Goal: Information Seeking & Learning: Learn about a topic

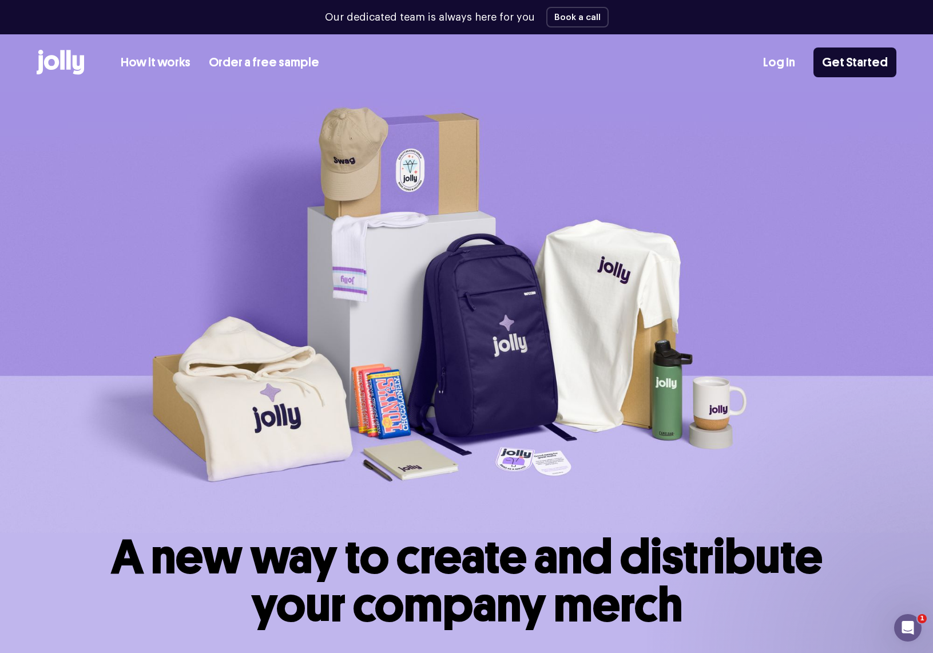
click at [831, 134] on img at bounding box center [466, 312] width 933 height 441
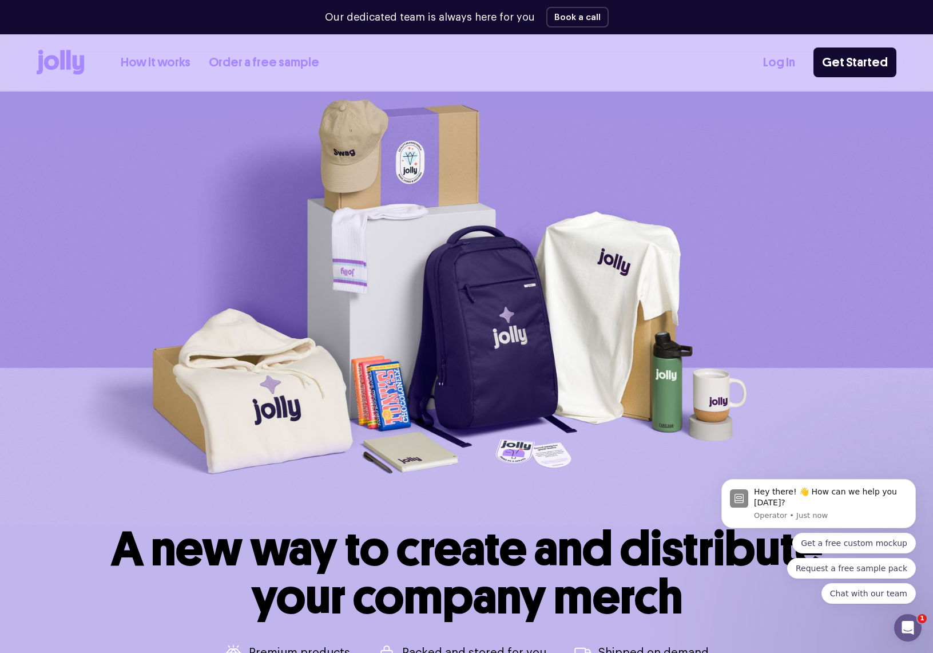
click at [277, 57] on link "Order a free sample" at bounding box center [264, 62] width 110 height 19
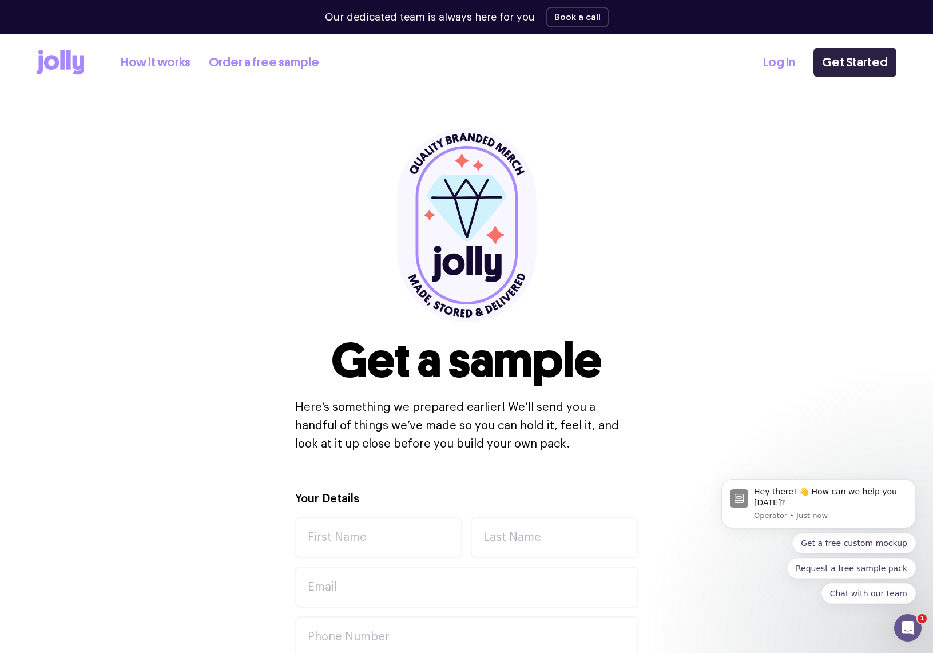
click at [845, 63] on link "Get Started" at bounding box center [854, 62] width 83 height 30
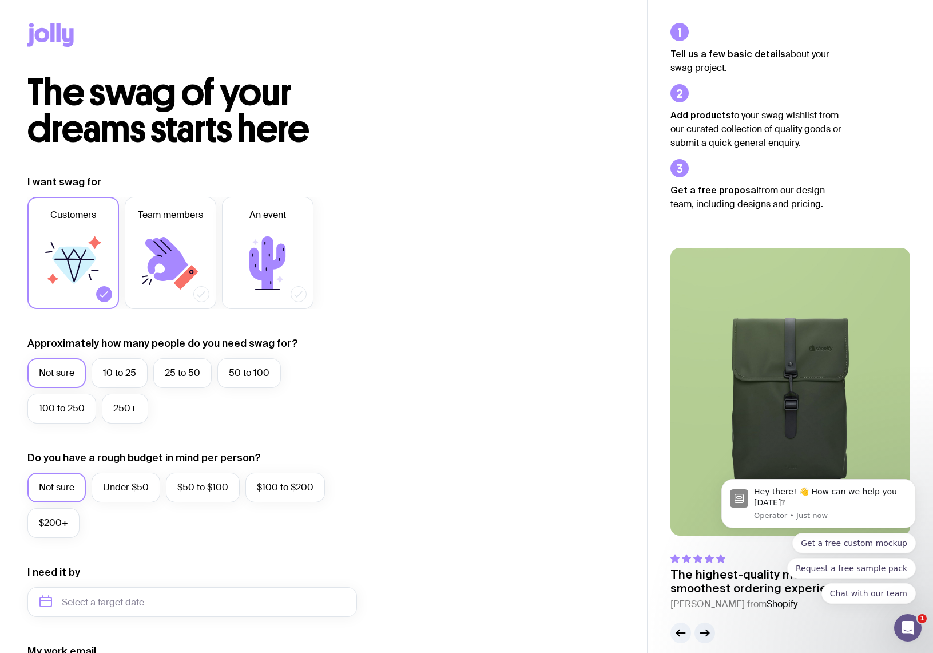
click at [43, 34] on icon at bounding box center [50, 35] width 46 height 24
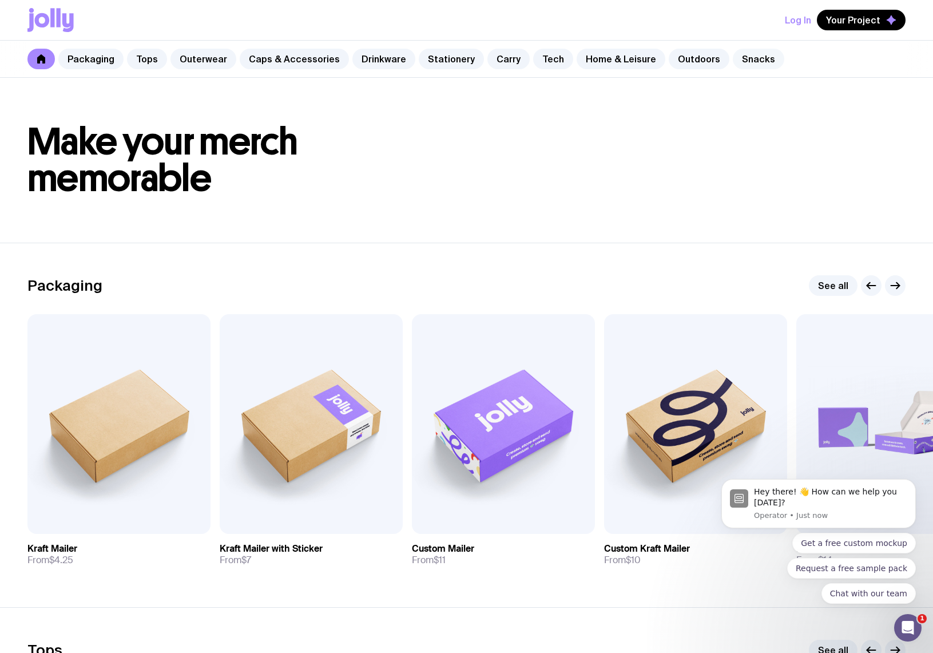
click at [736, 58] on link "Snacks" at bounding box center [758, 59] width 51 height 21
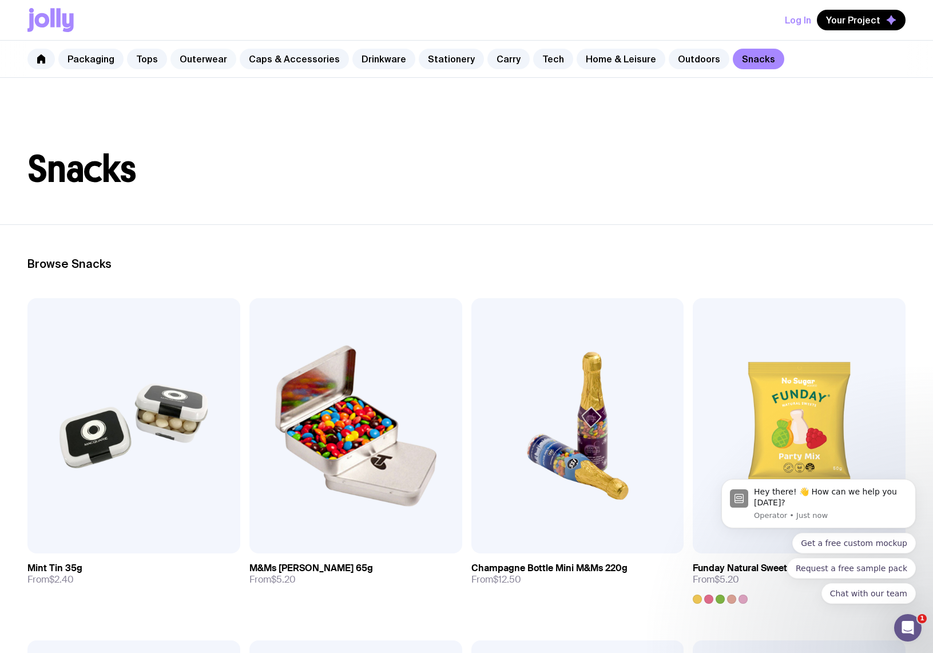
click at [186, 57] on link "Outerwear" at bounding box center [203, 59] width 66 height 21
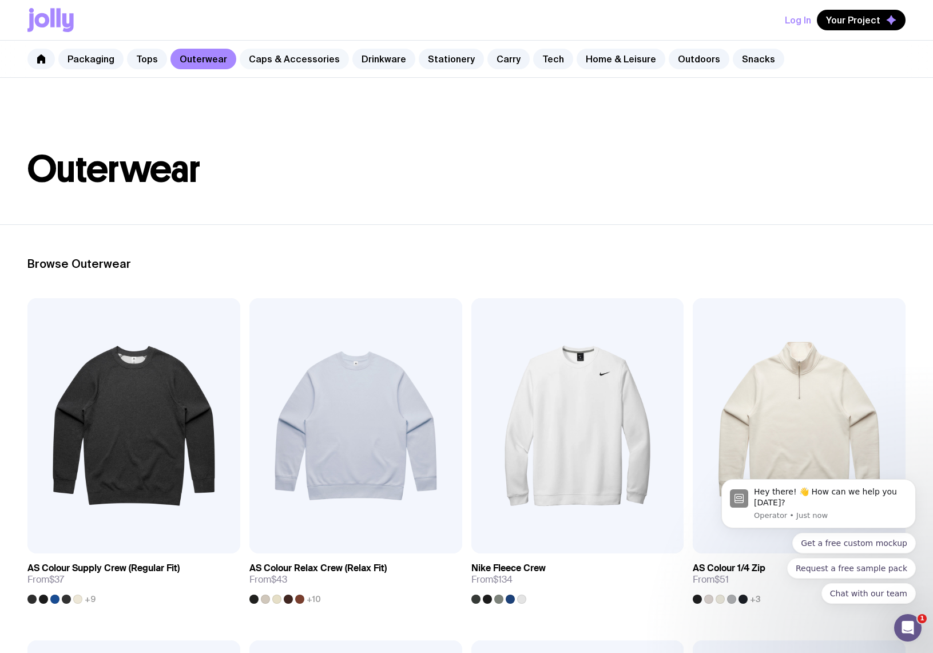
click at [287, 58] on link "Caps & Accessories" at bounding box center [294, 59] width 109 height 21
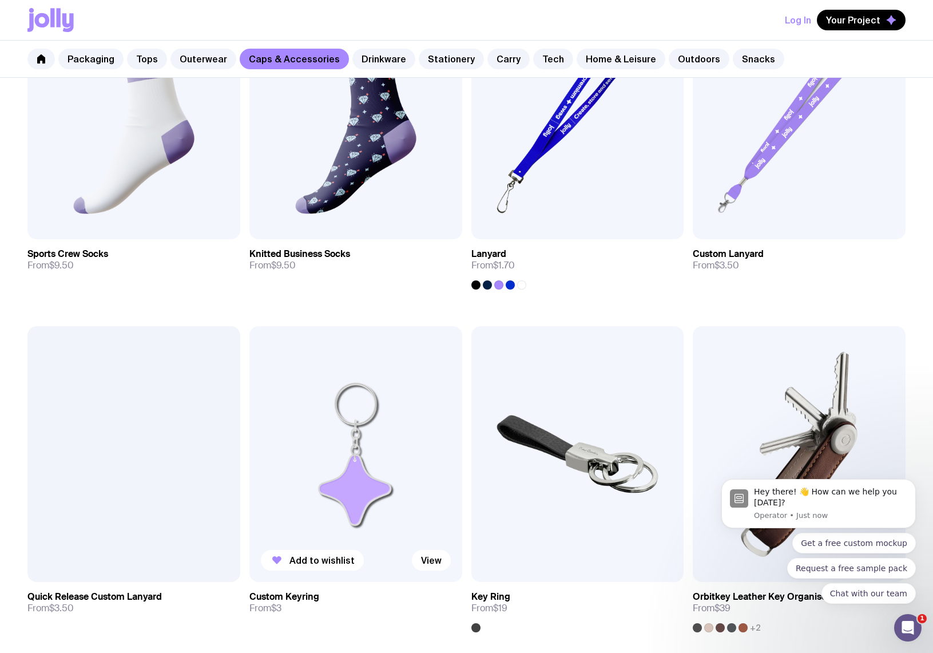
scroll to position [1681, 0]
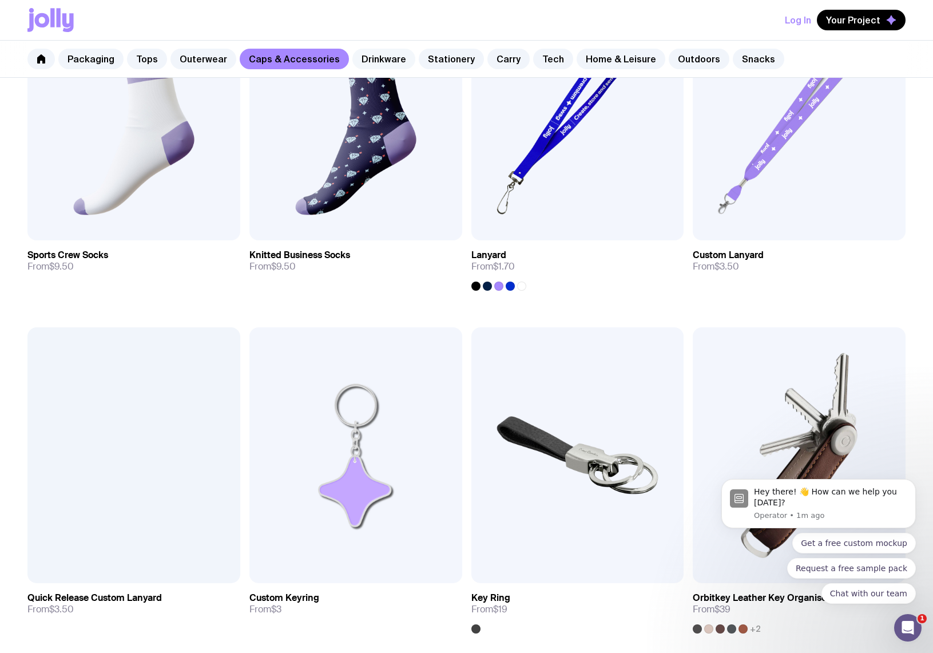
click at [360, 61] on link "Drinkware" at bounding box center [383, 59] width 63 height 21
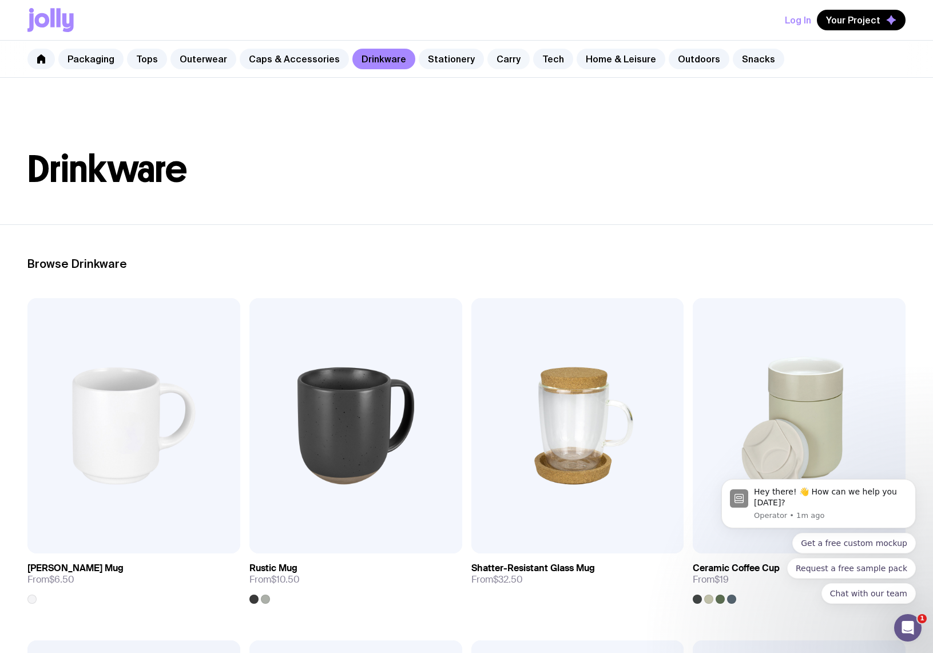
click at [491, 61] on link "Carry" at bounding box center [508, 59] width 42 height 21
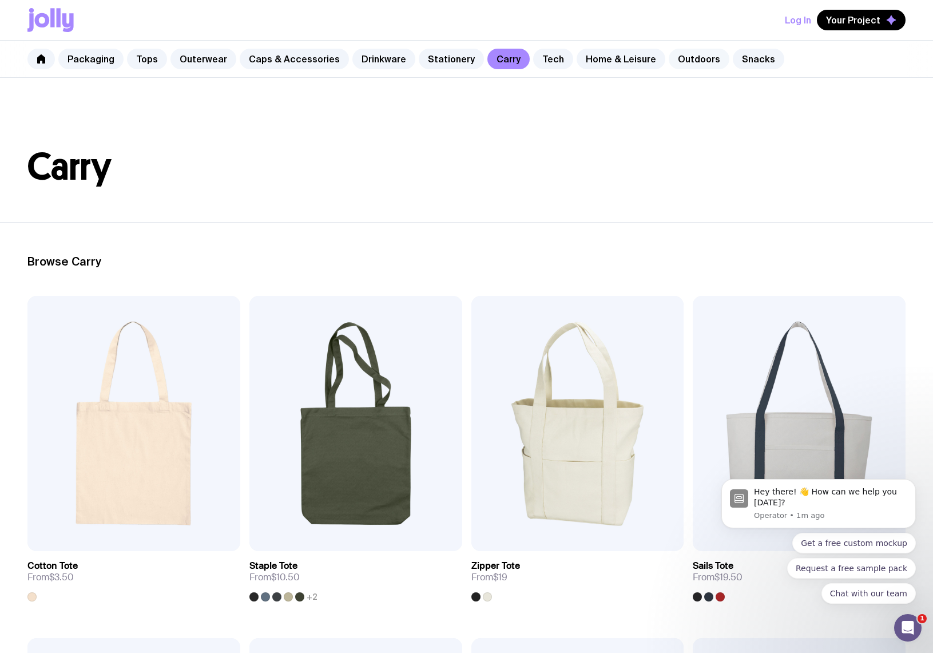
click at [676, 57] on link "Outdoors" at bounding box center [699, 59] width 61 height 21
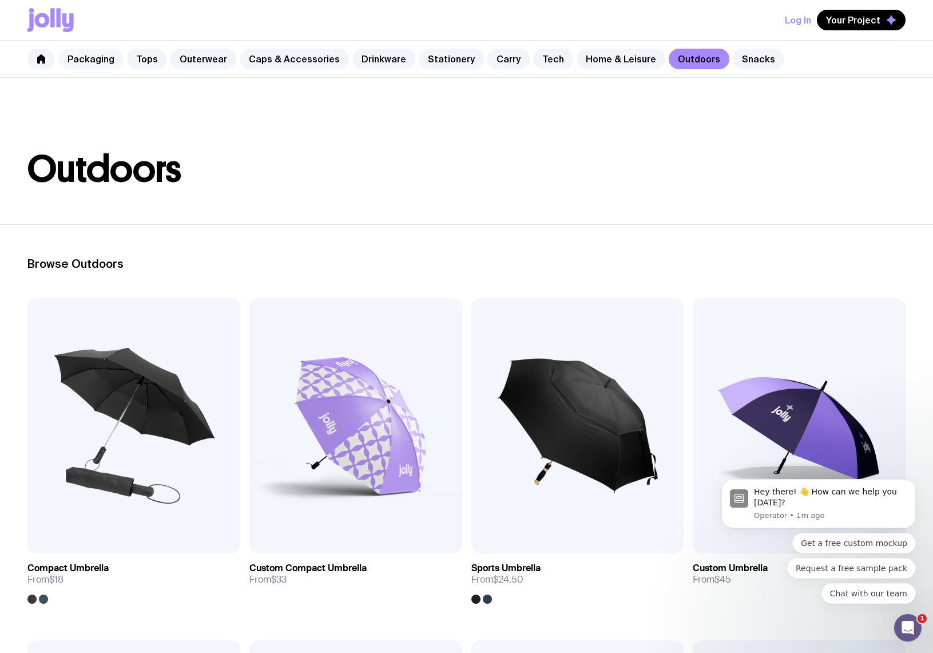
click at [80, 55] on link "Packaging" at bounding box center [90, 59] width 65 height 21
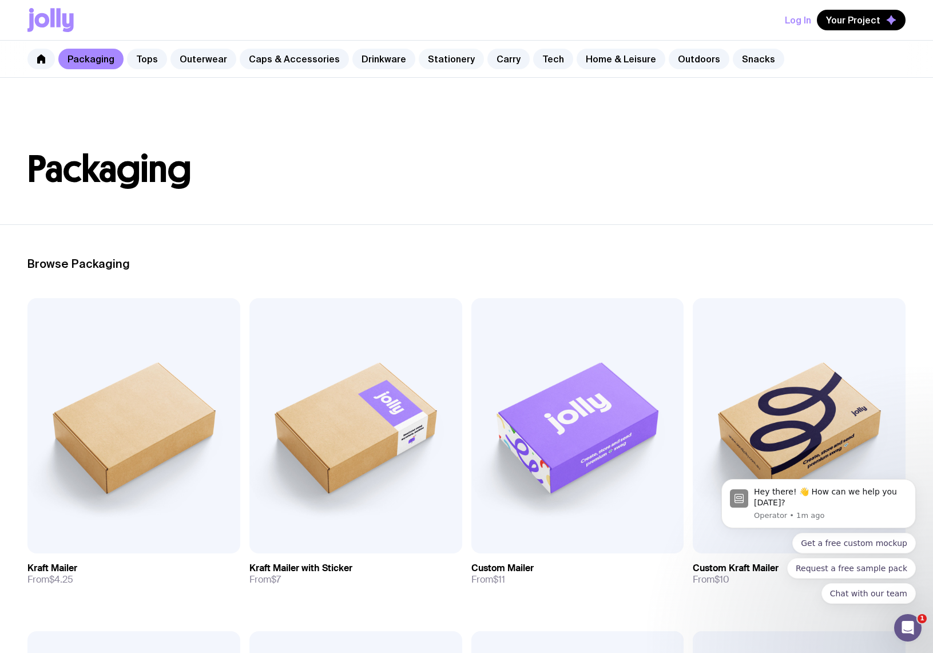
click at [439, 62] on link "Stationery" at bounding box center [451, 59] width 65 height 21
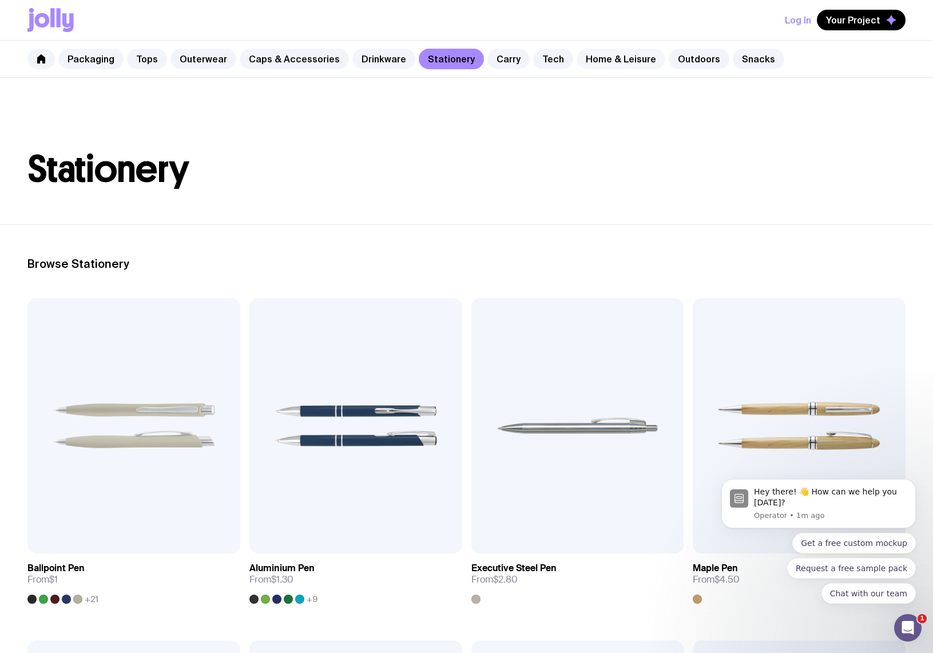
click at [602, 57] on link "Home & Leisure" at bounding box center [621, 59] width 89 height 21
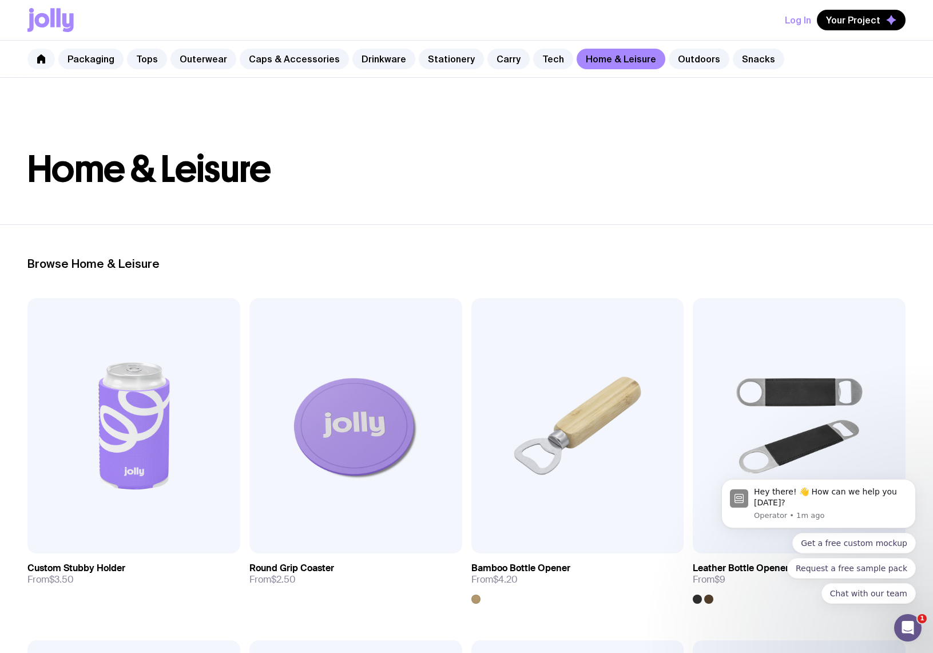
click at [44, 60] on icon at bounding box center [41, 58] width 8 height 9
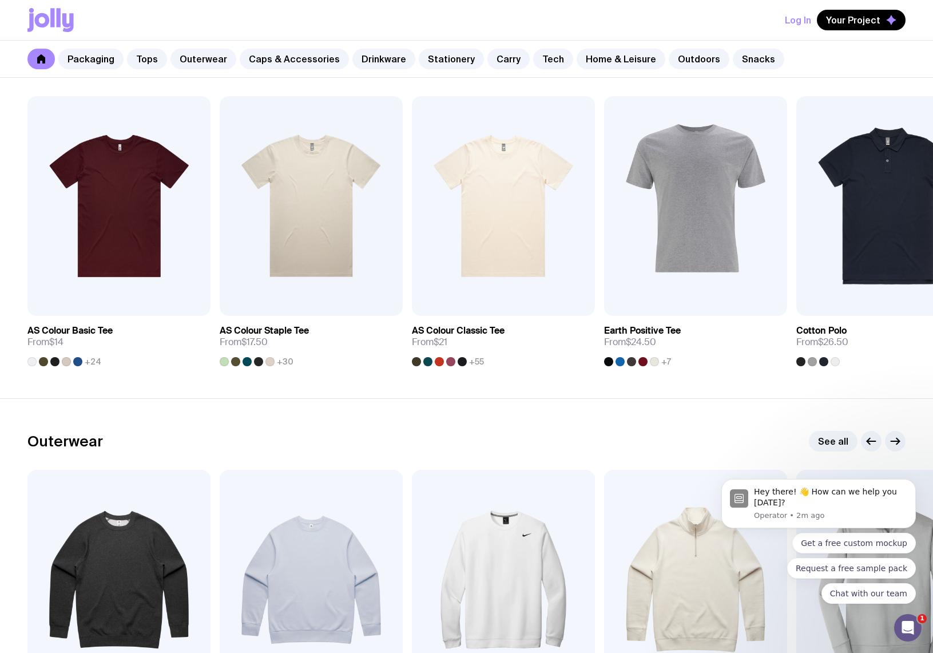
scroll to position [494, 0]
